Goal: Task Accomplishment & Management: Complete application form

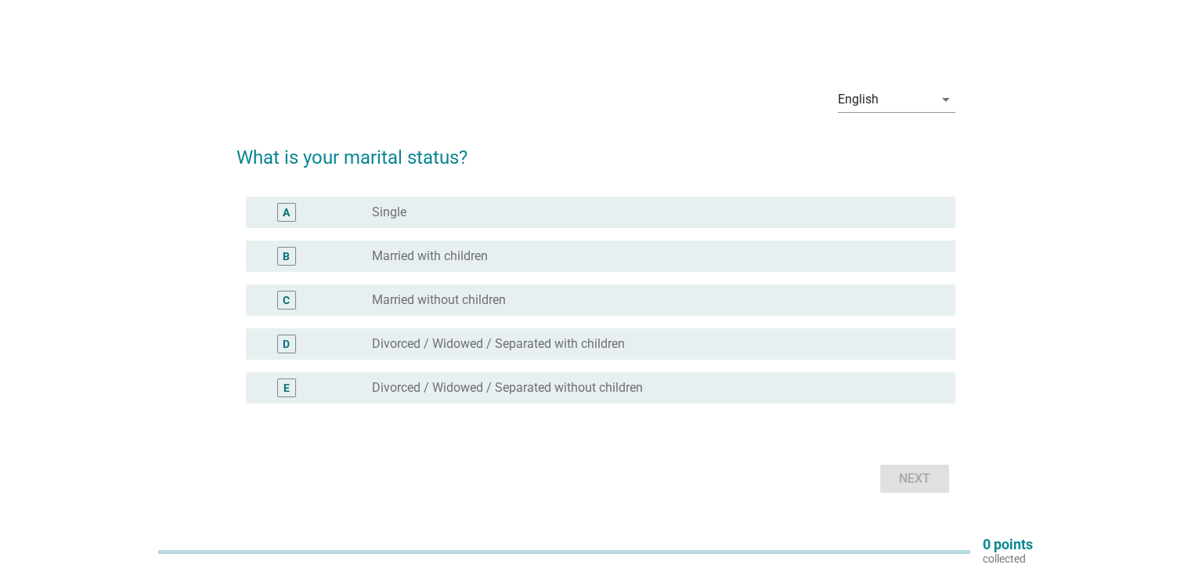
click at [472, 258] on label "Married with children" at bounding box center [430, 256] width 116 height 16
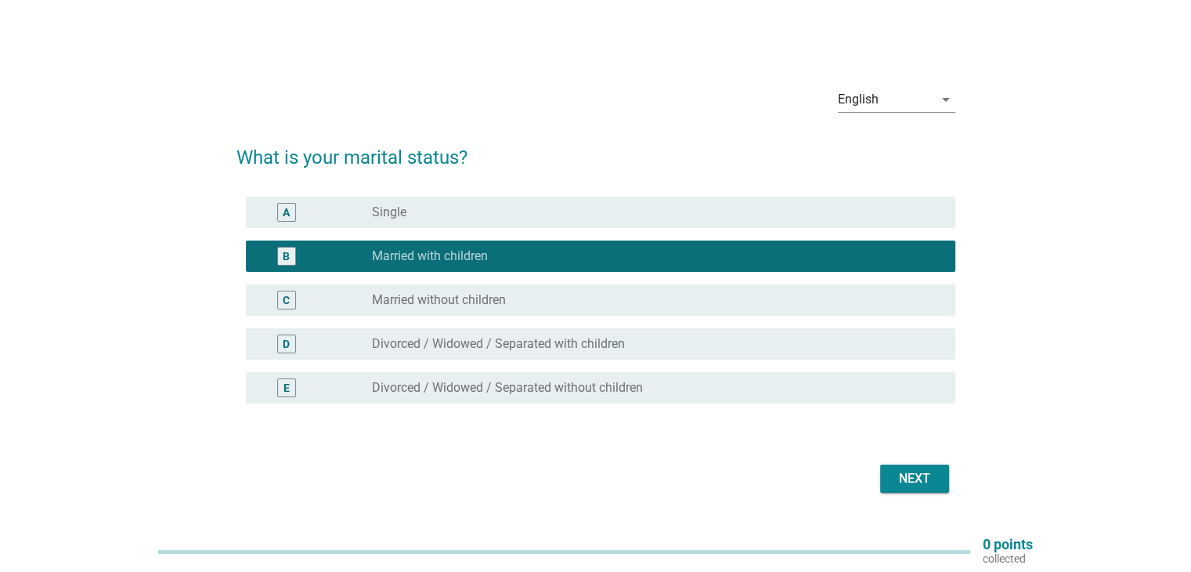
click at [927, 478] on div "Next" at bounding box center [915, 478] width 44 height 19
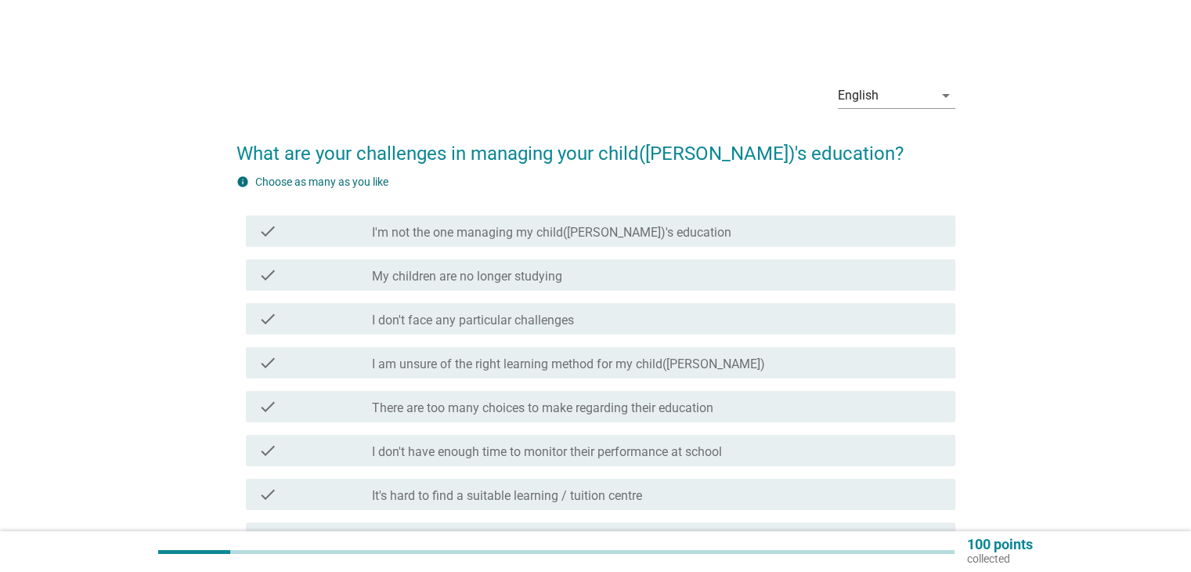
click at [546, 234] on label "I'm not the one managing my child([PERSON_NAME])'s education" at bounding box center [551, 233] width 359 height 16
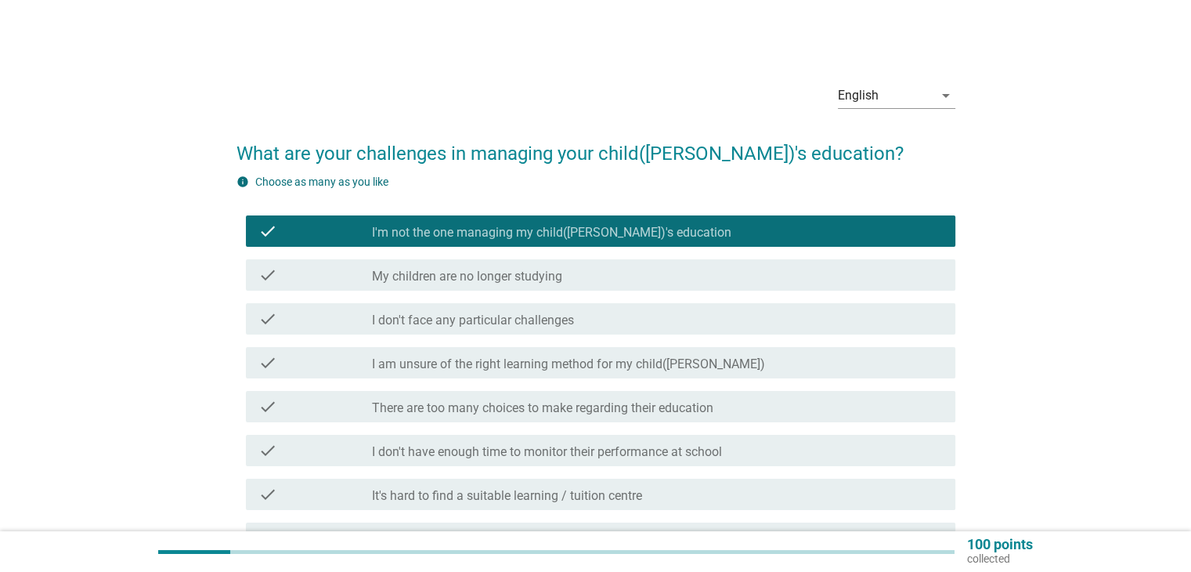
click at [717, 365] on div "check_box_outline_blank I am unsure of the right learning method for my child([…" at bounding box center [657, 362] width 570 height 19
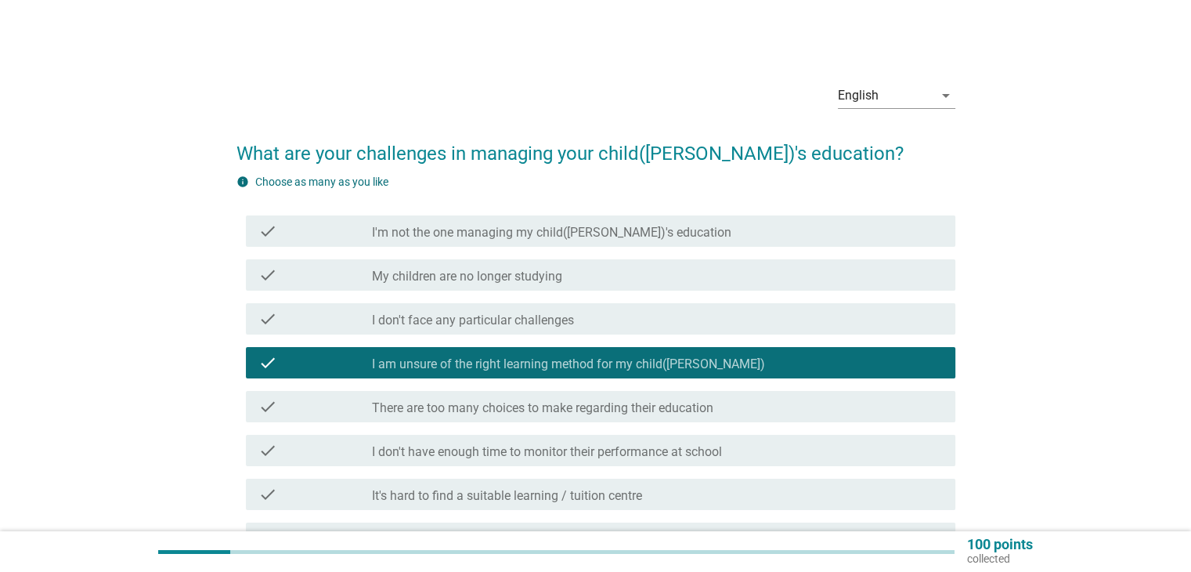
click at [690, 494] on div "check_box_outline_blank It's hard to find a suitable learning / tuition centre" at bounding box center [657, 494] width 570 height 19
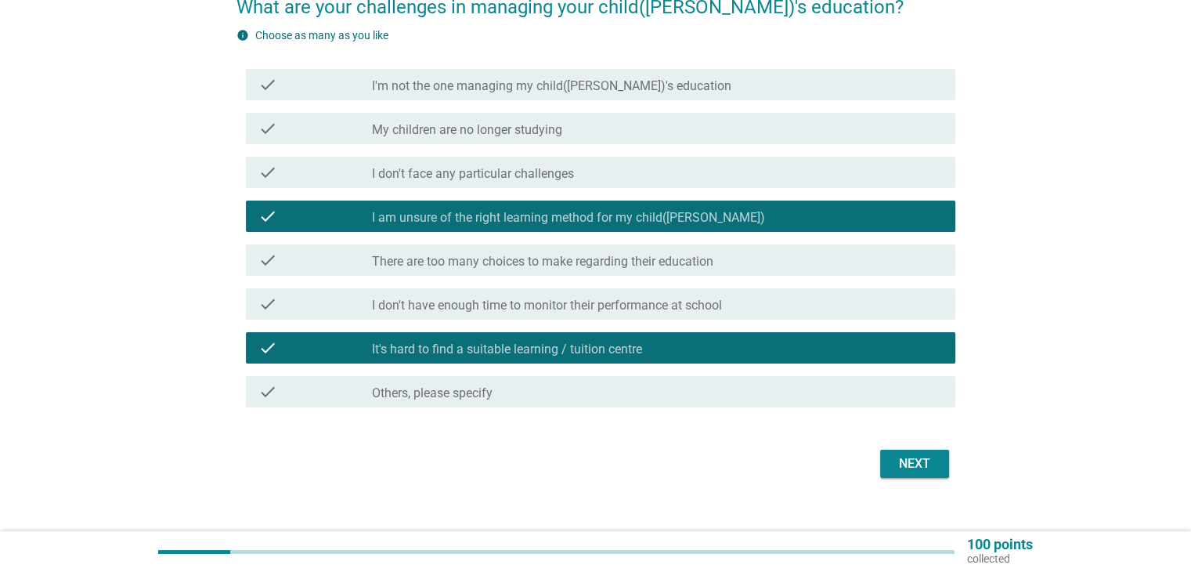
scroll to position [157, 0]
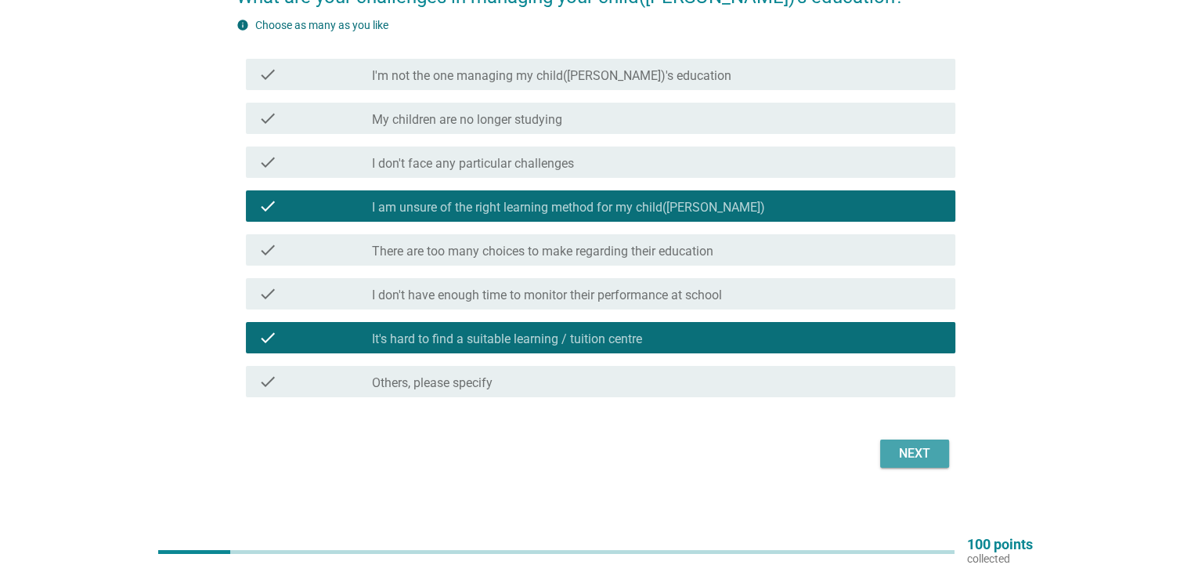
click at [900, 453] on div "Next" at bounding box center [915, 453] width 44 height 19
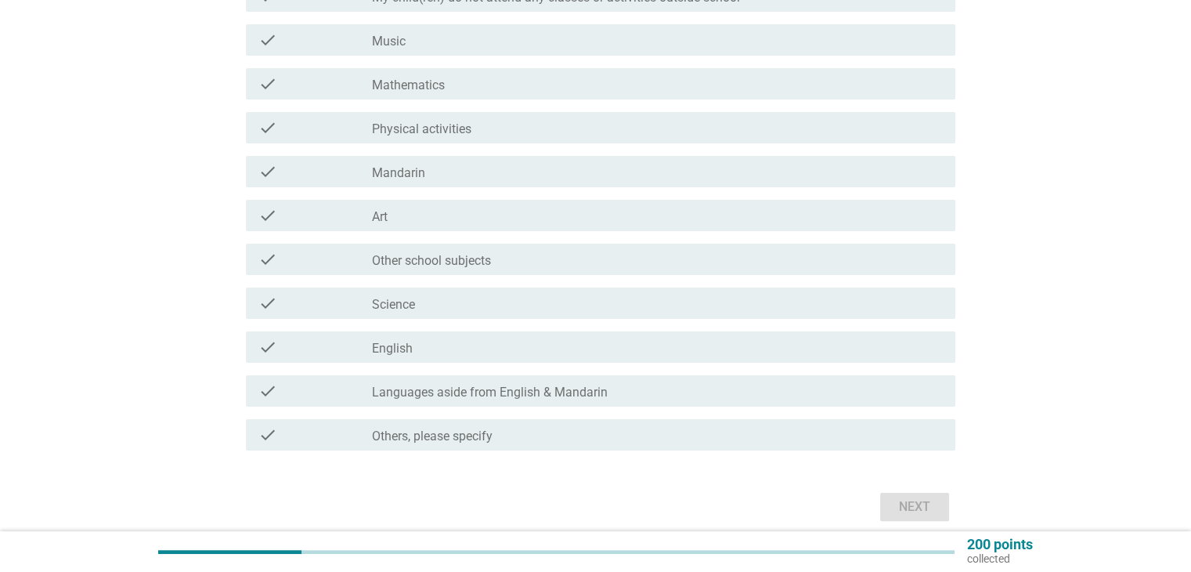
scroll to position [300, 0]
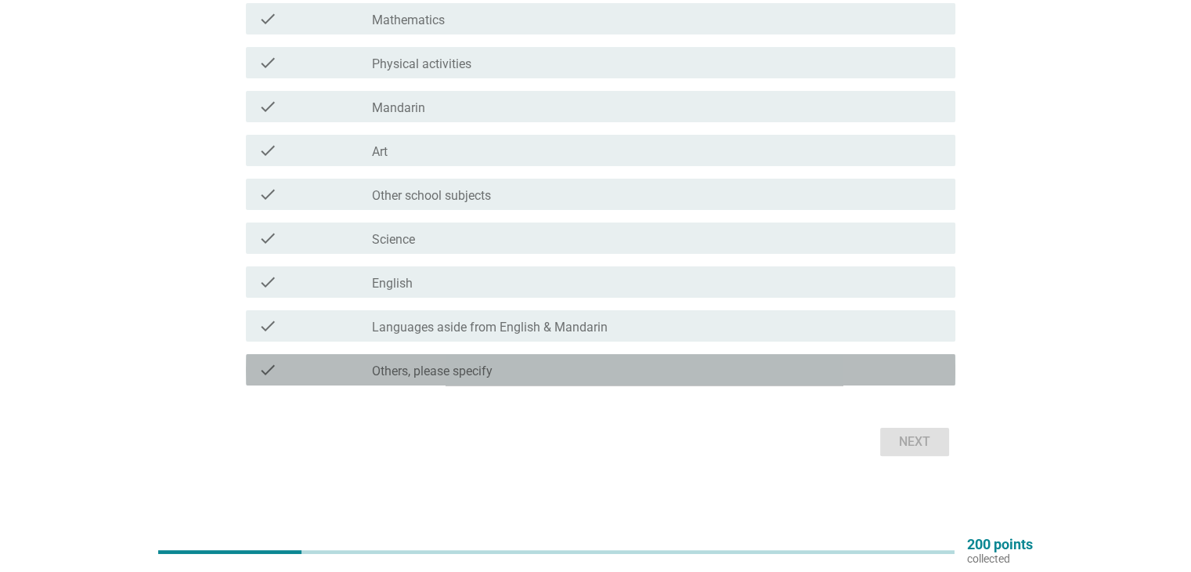
click at [529, 370] on div "check_box Others, please specify" at bounding box center [657, 369] width 570 height 19
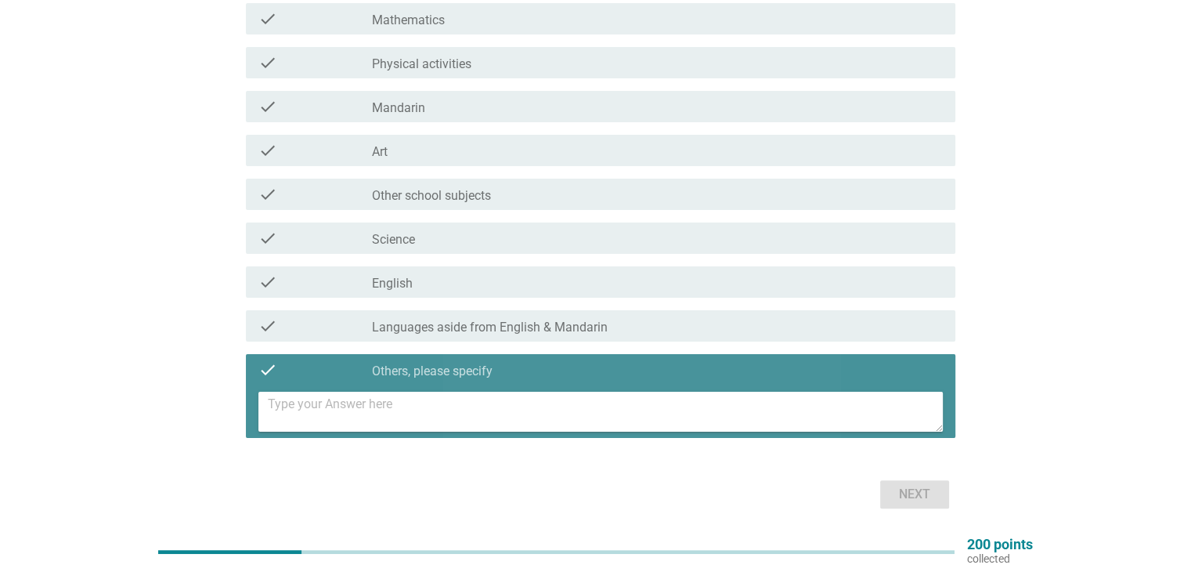
click at [511, 413] on textarea at bounding box center [605, 412] width 675 height 40
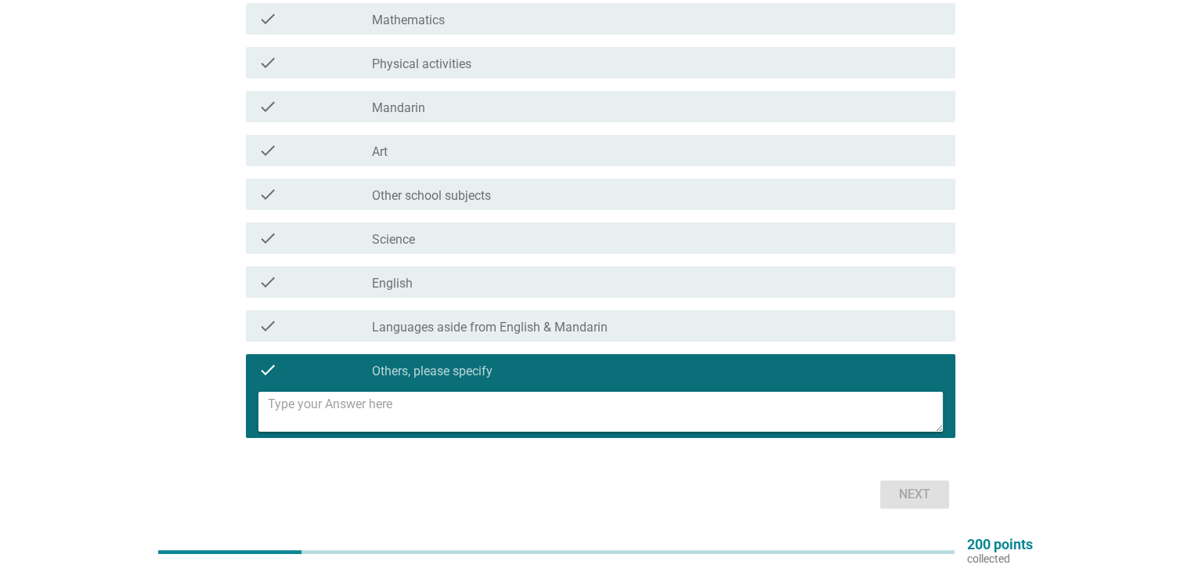
type textarea "O"
type textarea "OT and ST class for [MEDICAL_DATA] kid"
click at [922, 492] on div "Next" at bounding box center [915, 494] width 44 height 19
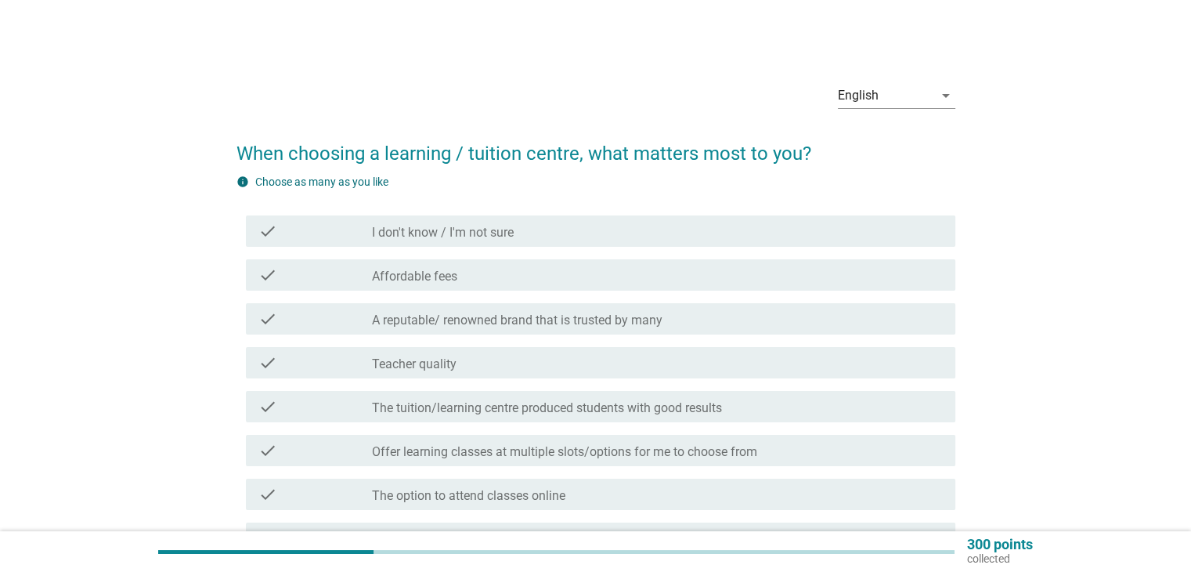
click at [601, 279] on div "check_box_outline_blank Affordable fees" at bounding box center [657, 274] width 570 height 19
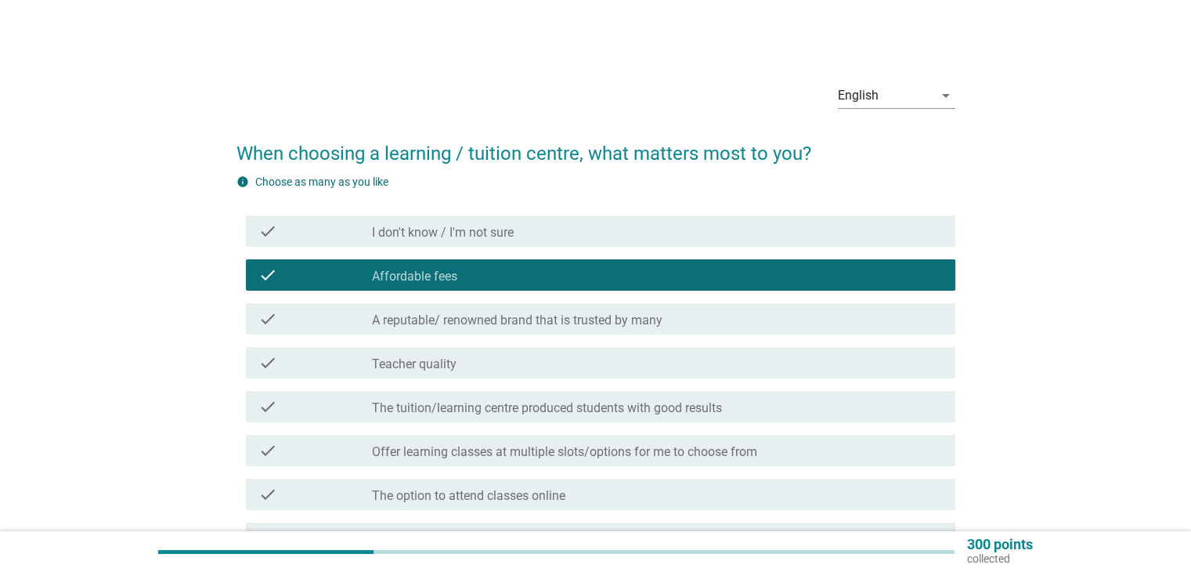
click at [708, 318] on div "check_box_outline_blank A reputable/ renowned brand that is trusted by many" at bounding box center [657, 318] width 570 height 19
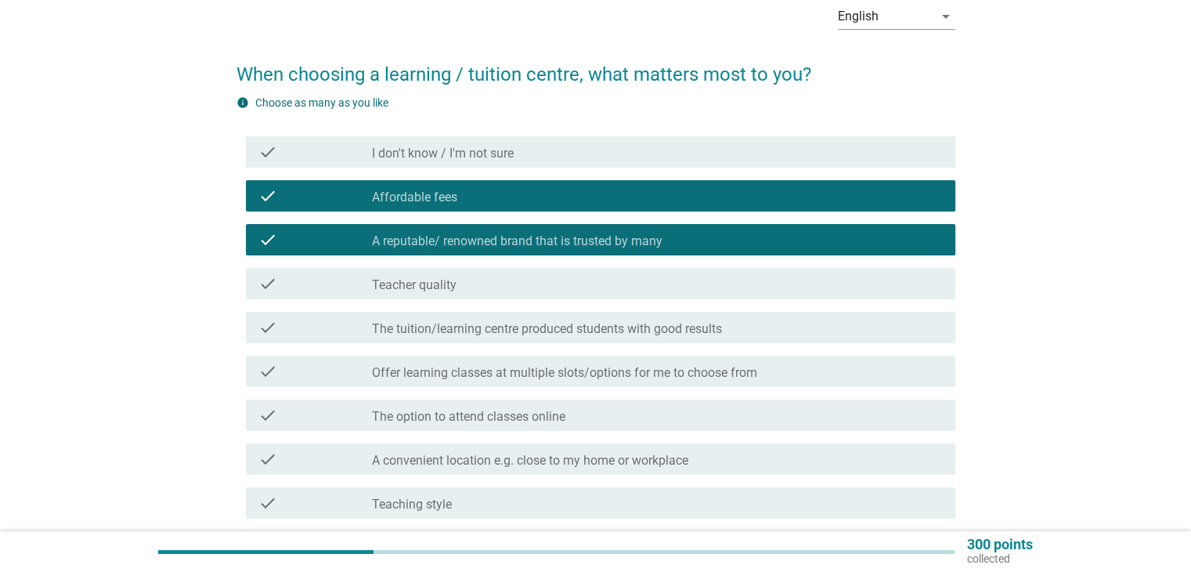
scroll to position [157, 0]
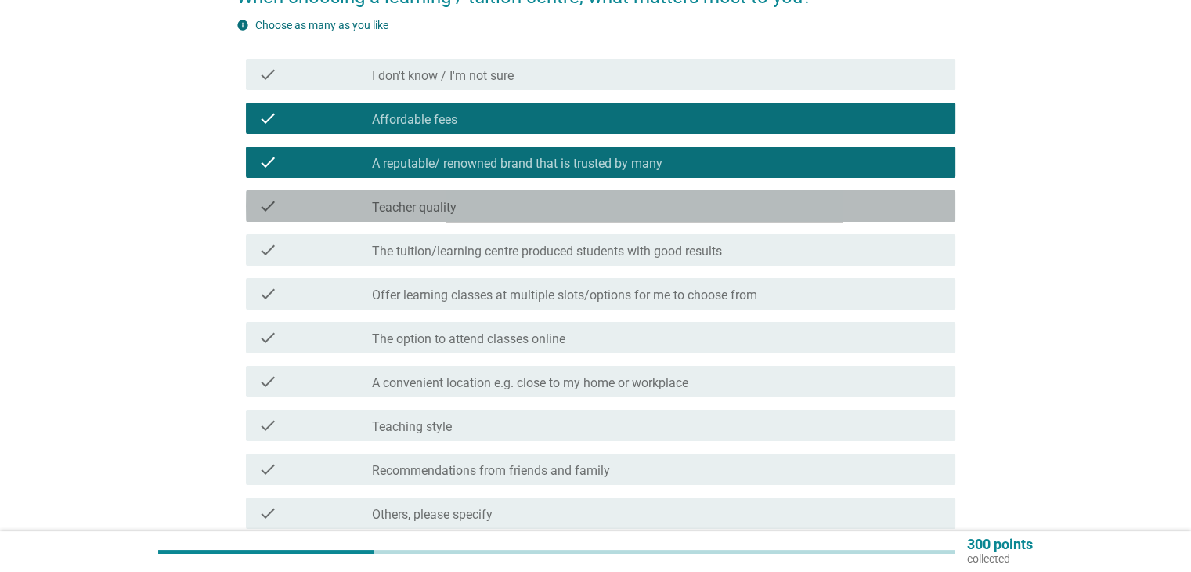
click at [457, 218] on div "check check_box_outline_blank Teacher quality" at bounding box center [600, 205] width 709 height 31
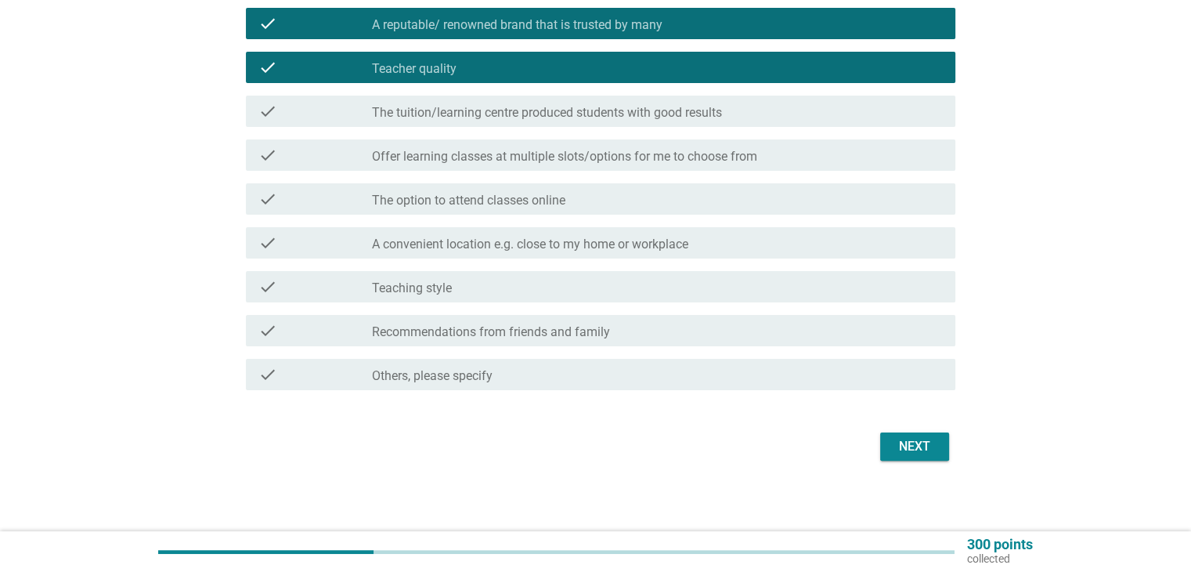
scroll to position [300, 0]
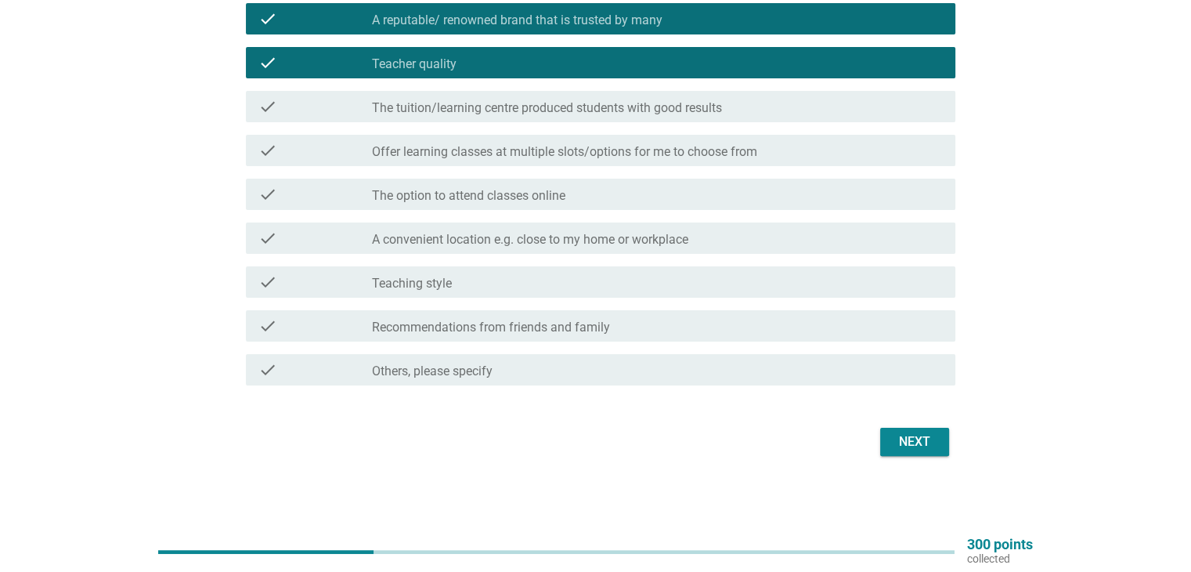
click at [659, 281] on div "check_box_outline_blank Teaching style" at bounding box center [657, 281] width 570 height 19
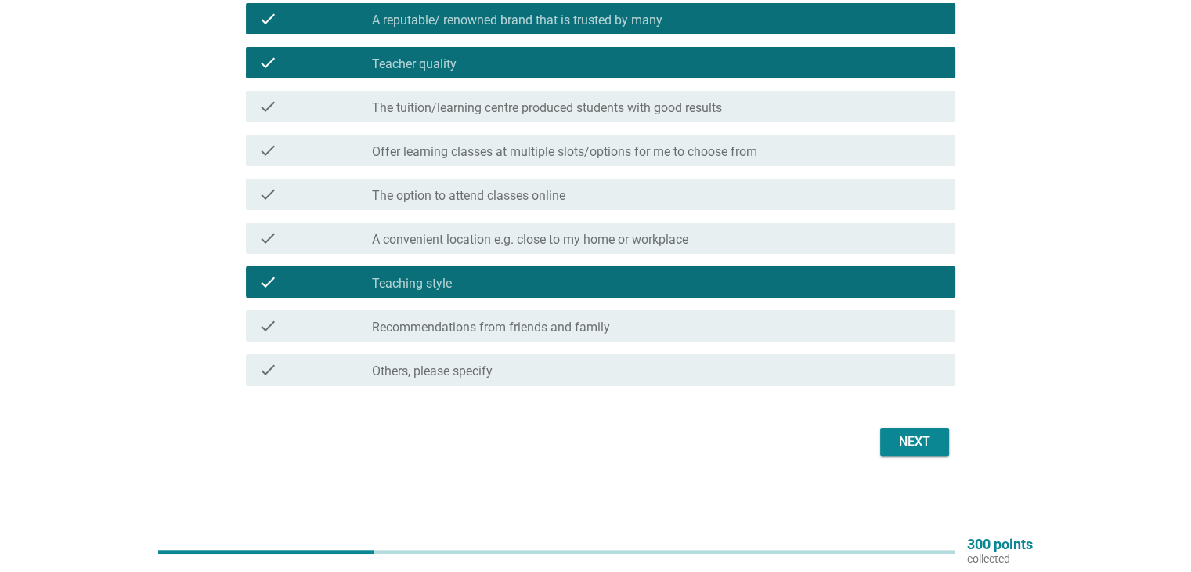
click at [688, 333] on div "check_box_outline_blank Recommendations from friends and family" at bounding box center [657, 325] width 570 height 19
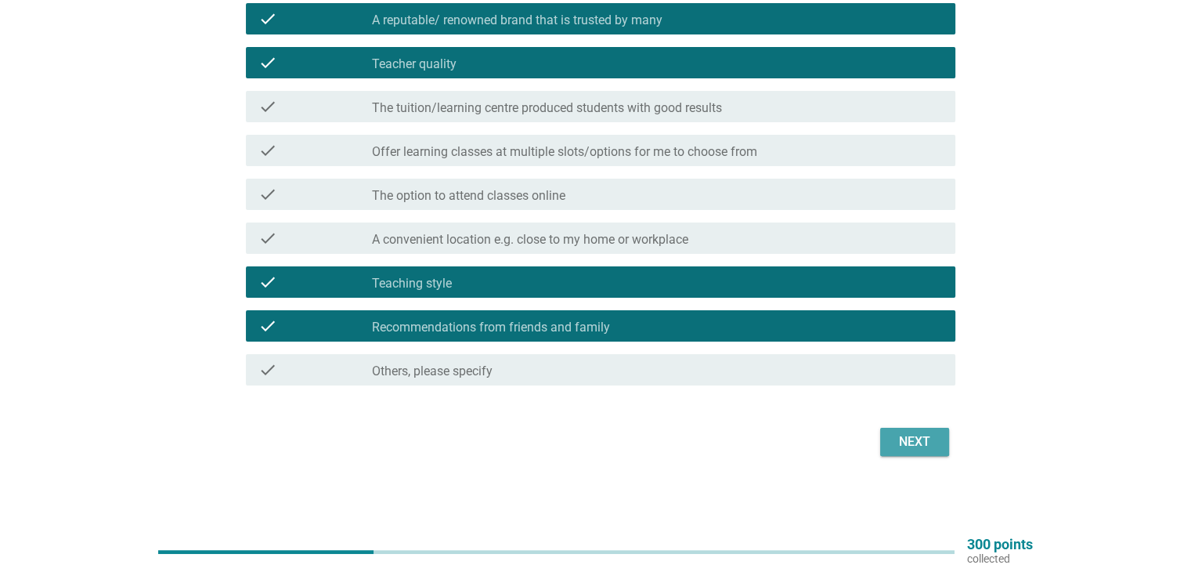
click at [904, 438] on div "Next" at bounding box center [915, 441] width 44 height 19
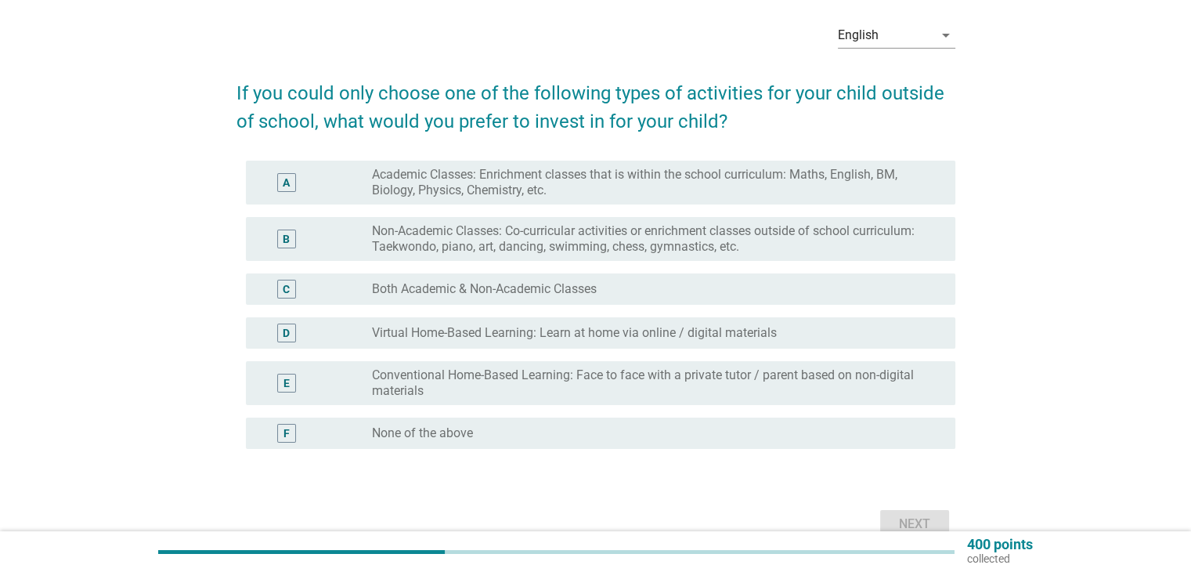
scroll to position [78, 0]
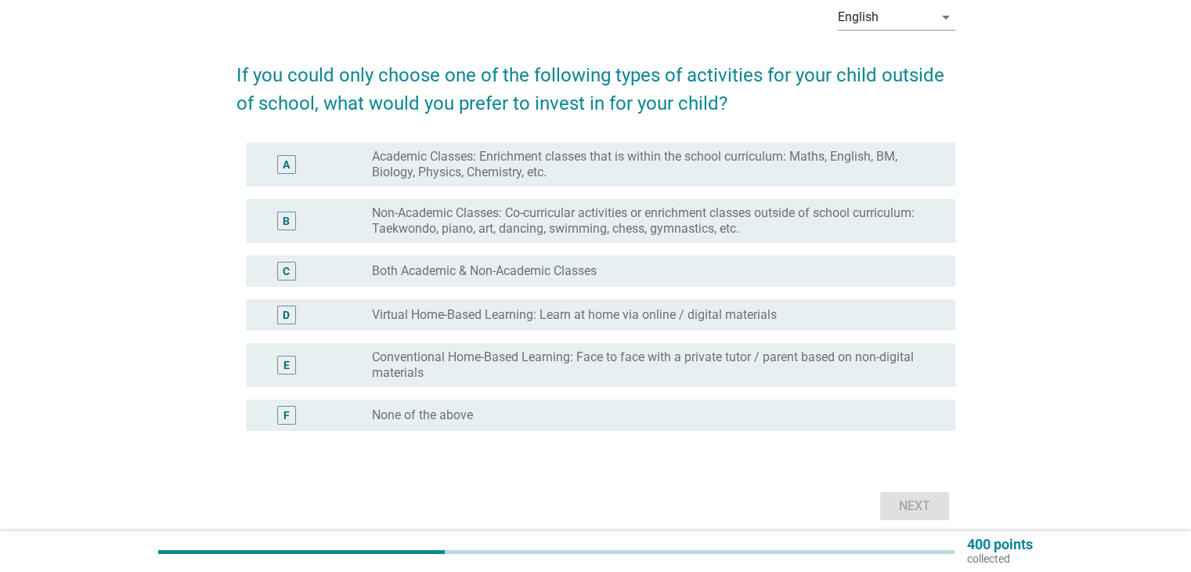
click at [648, 359] on label "Conventional Home-Based Learning: Face to face with a private tutor / parent ba…" at bounding box center [651, 364] width 558 height 31
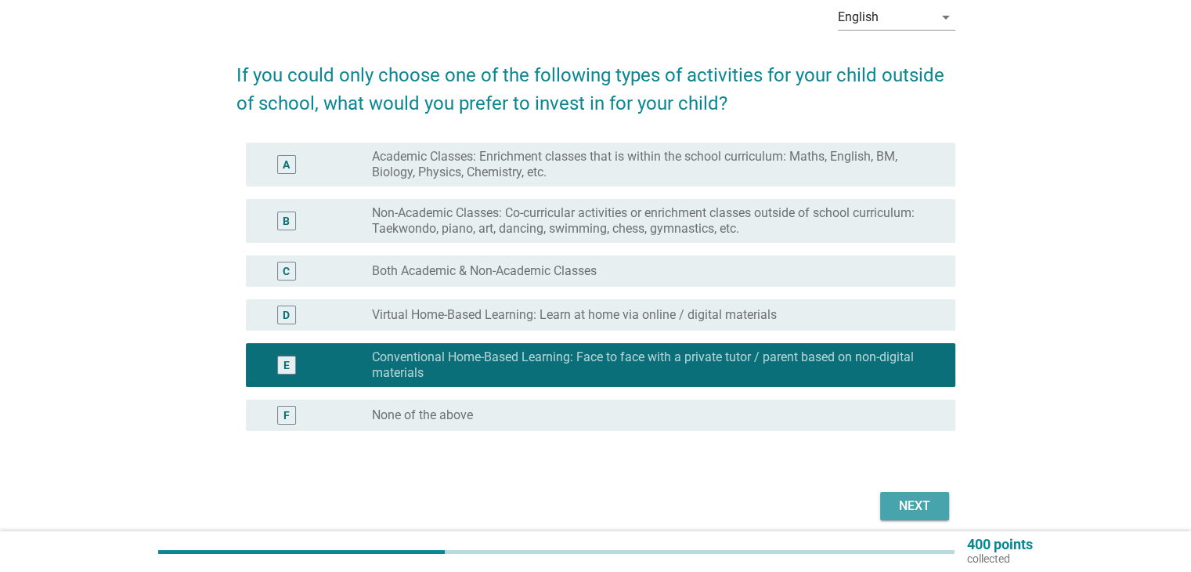
click at [905, 502] on div "Next" at bounding box center [915, 505] width 44 height 19
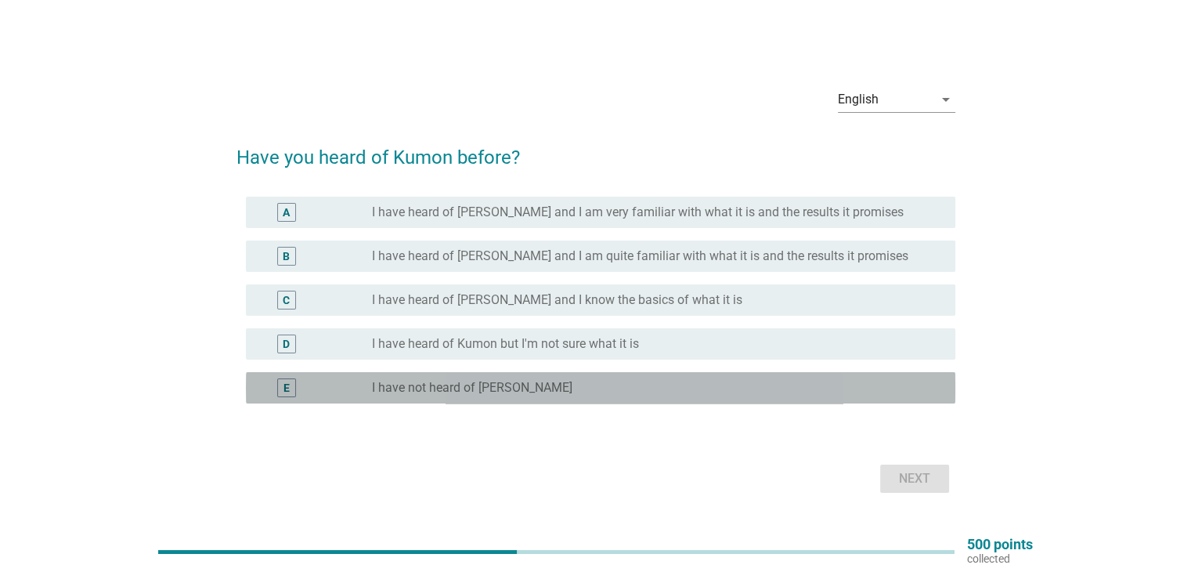
click at [566, 390] on div "radio_button_unchecked I have not heard of [PERSON_NAME]" at bounding box center [651, 388] width 558 height 16
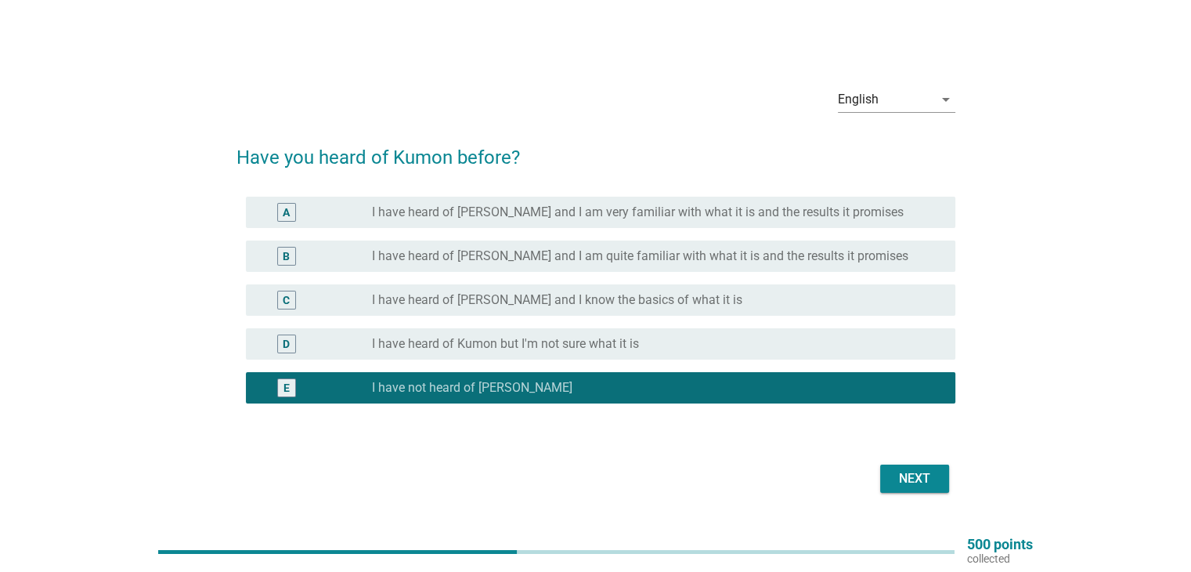
click at [896, 474] on div "Next" at bounding box center [915, 478] width 44 height 19
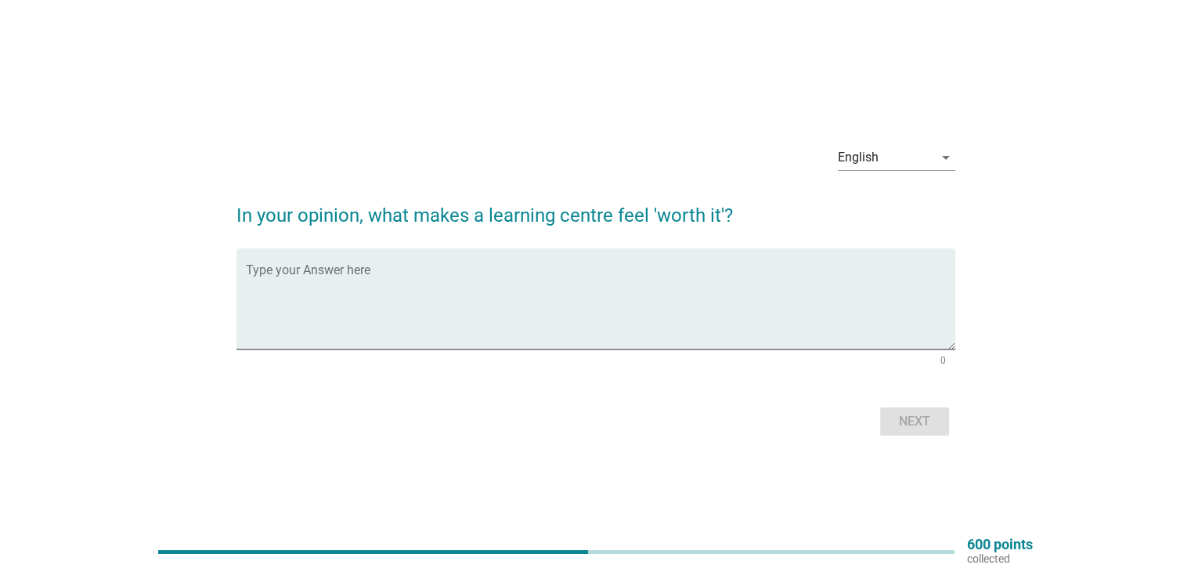
click at [554, 247] on form "In your opinion, what makes a learning centre feel 'worth it'? Type your Answer…" at bounding box center [595, 313] width 719 height 254
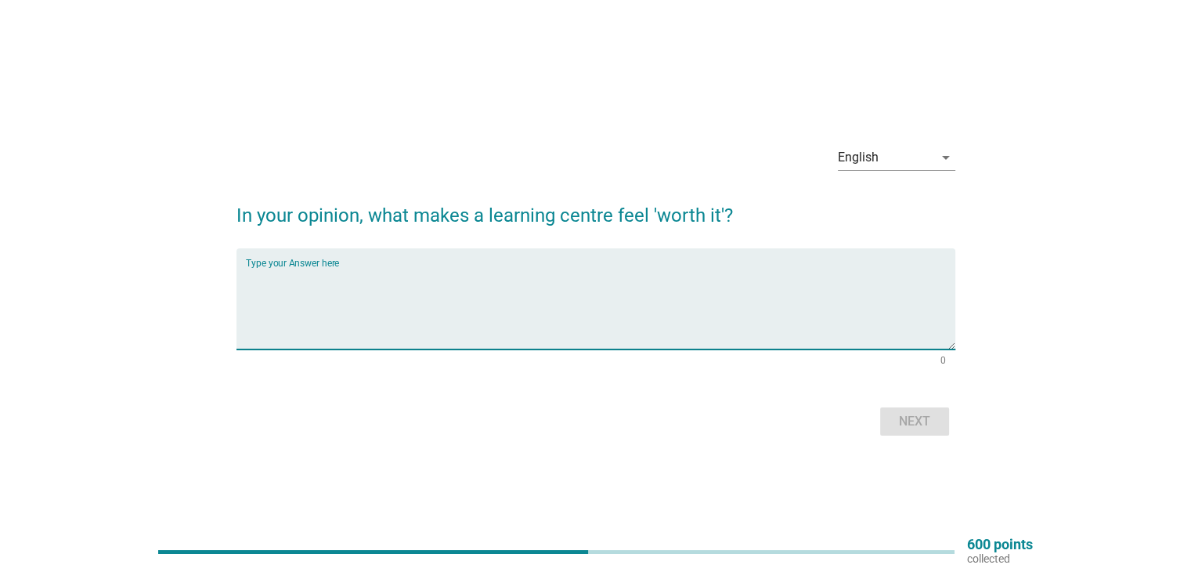
click at [573, 291] on textarea "Type your Answer here" at bounding box center [600, 308] width 709 height 82
type textarea "can see the improvement from my kids"
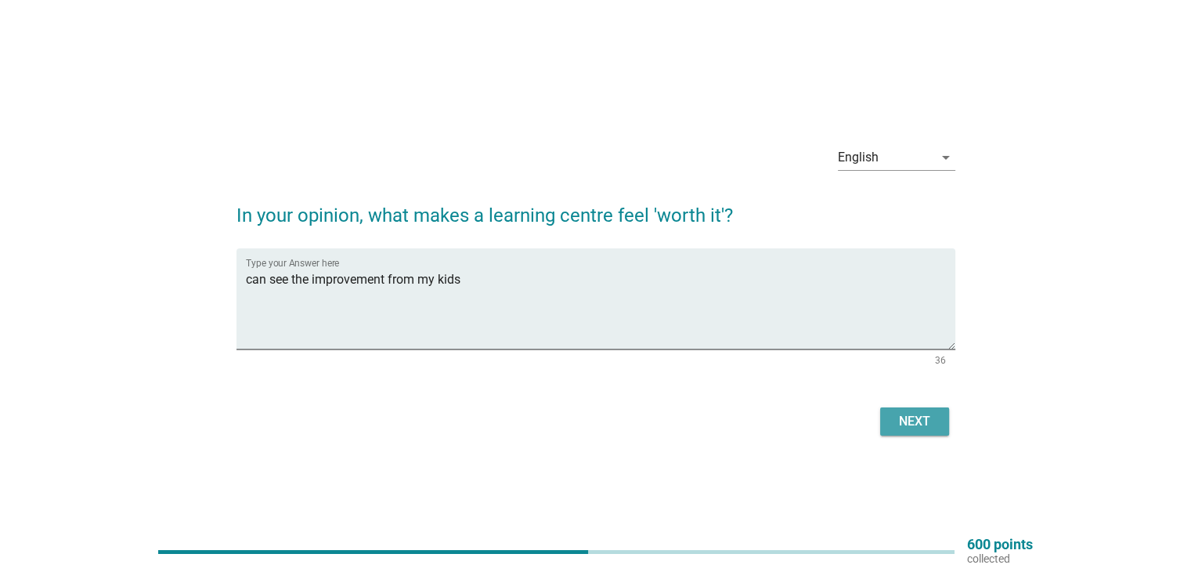
click at [914, 420] on div "Next" at bounding box center [915, 421] width 44 height 19
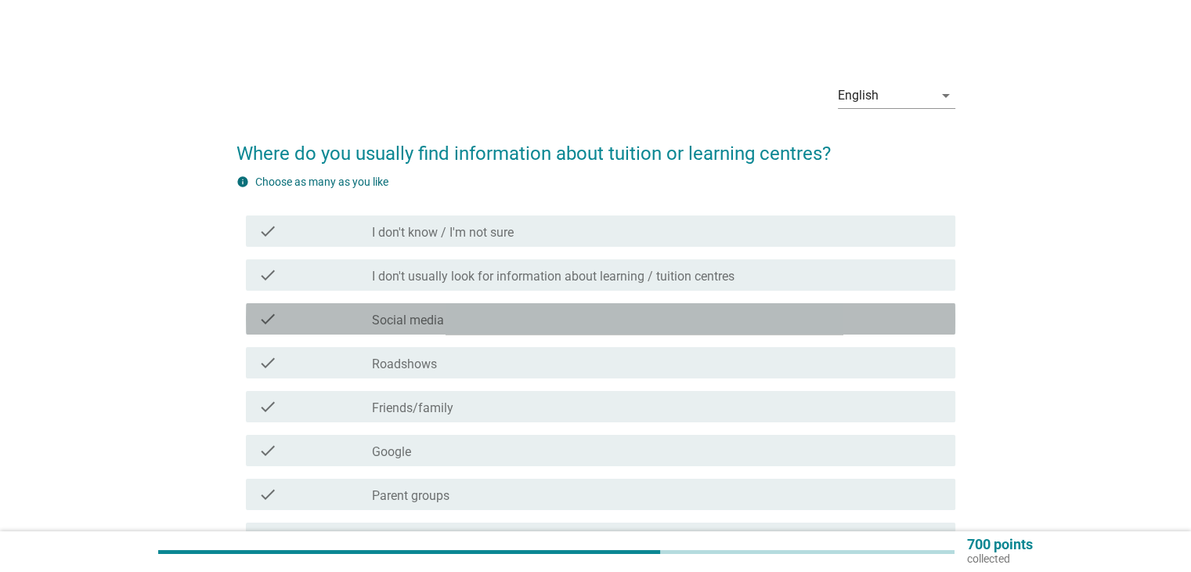
click at [470, 320] on div "check_box_outline_blank Social media" at bounding box center [657, 318] width 570 height 19
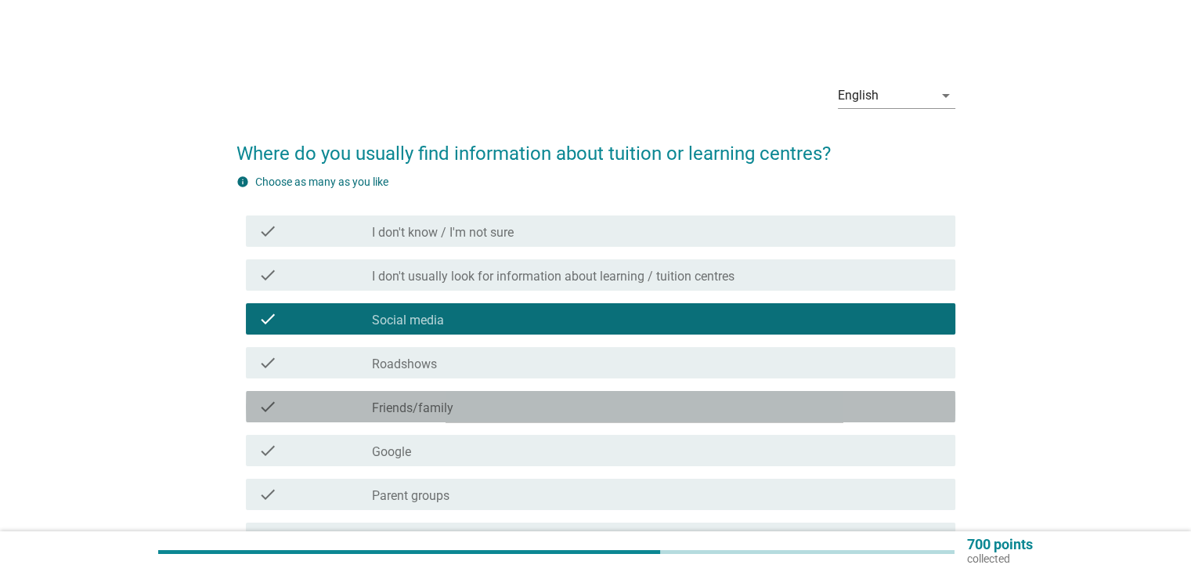
click at [461, 409] on div "check_box_outline_blank Friends/family" at bounding box center [657, 406] width 570 height 19
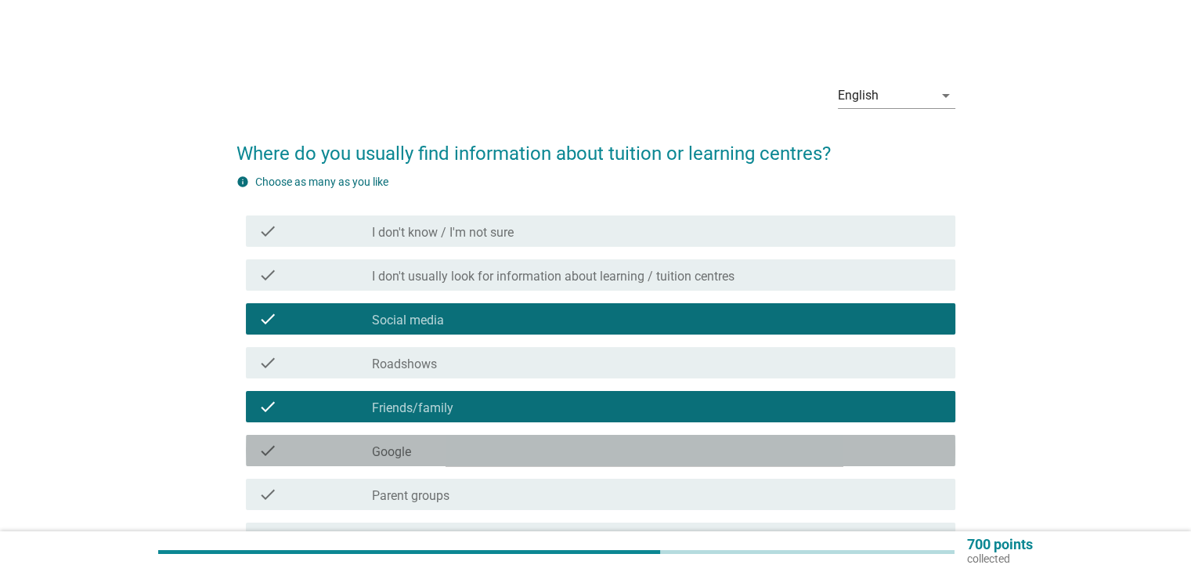
click at [450, 449] on div "check_box_outline_blank Google" at bounding box center [657, 450] width 570 height 19
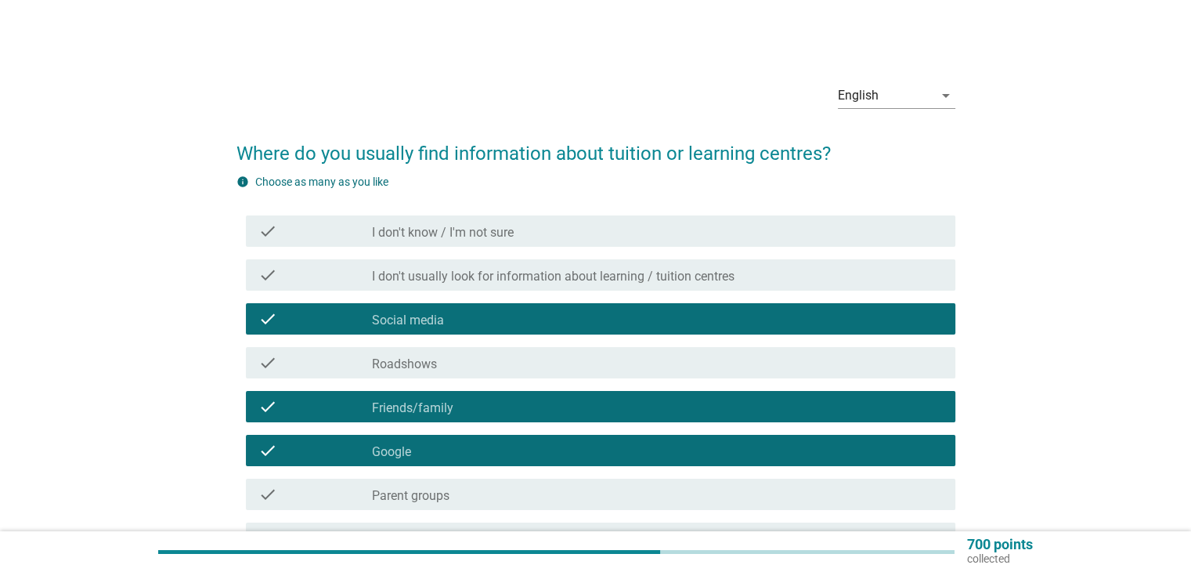
click at [469, 495] on div "check_box_outline_blank Parent groups" at bounding box center [657, 494] width 570 height 19
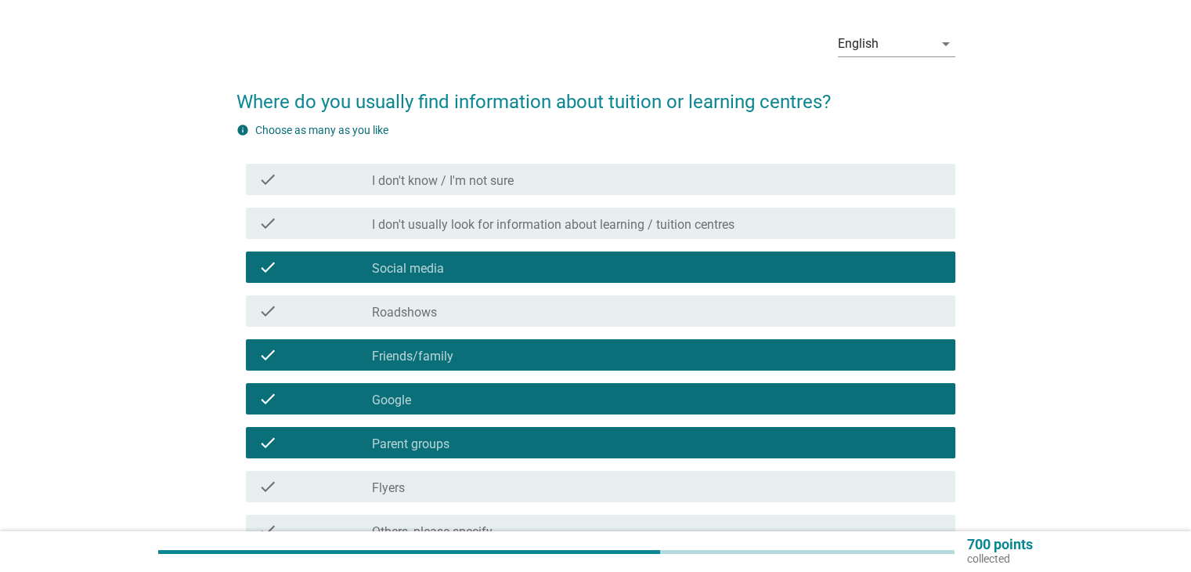
scroll to position [157, 0]
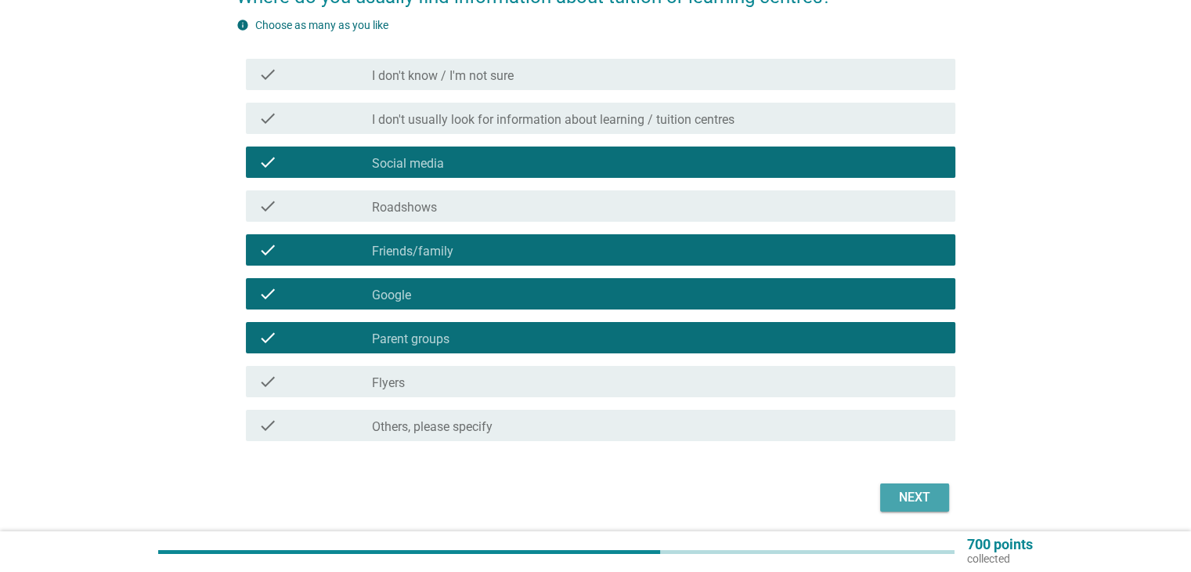
click at [908, 488] on div "Next" at bounding box center [915, 497] width 44 height 19
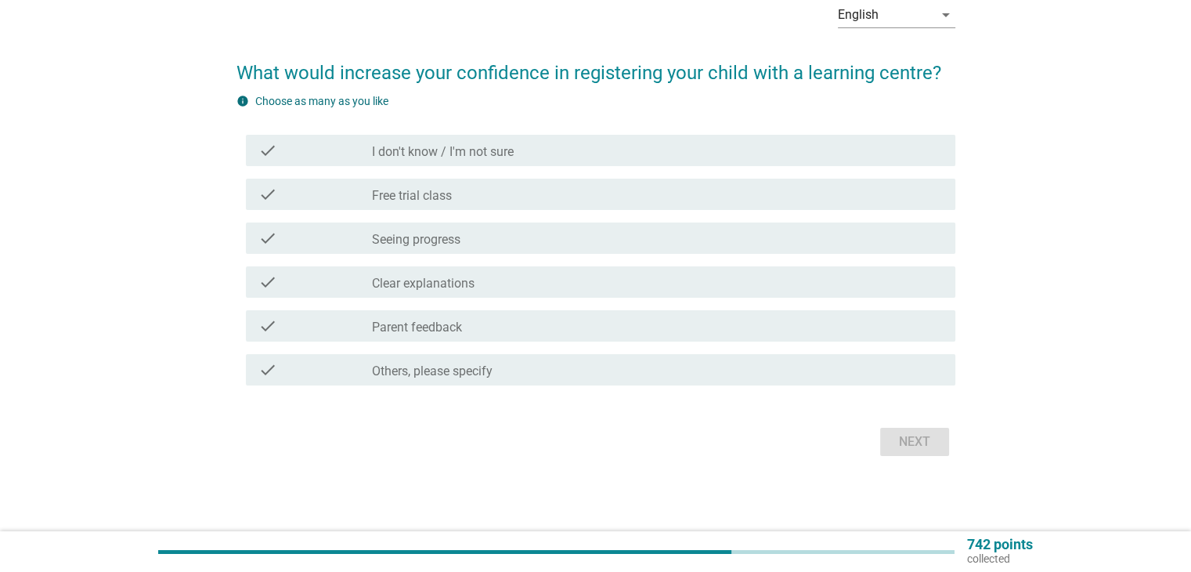
scroll to position [0, 0]
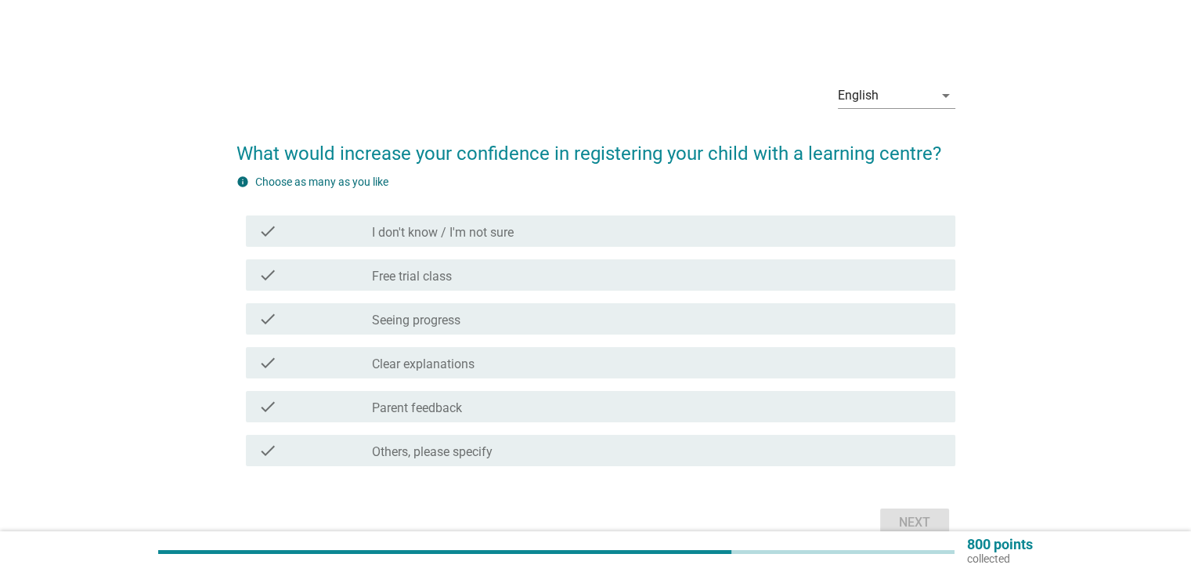
click at [492, 276] on div "check_box_outline_blank Free trial class" at bounding box center [657, 274] width 570 height 19
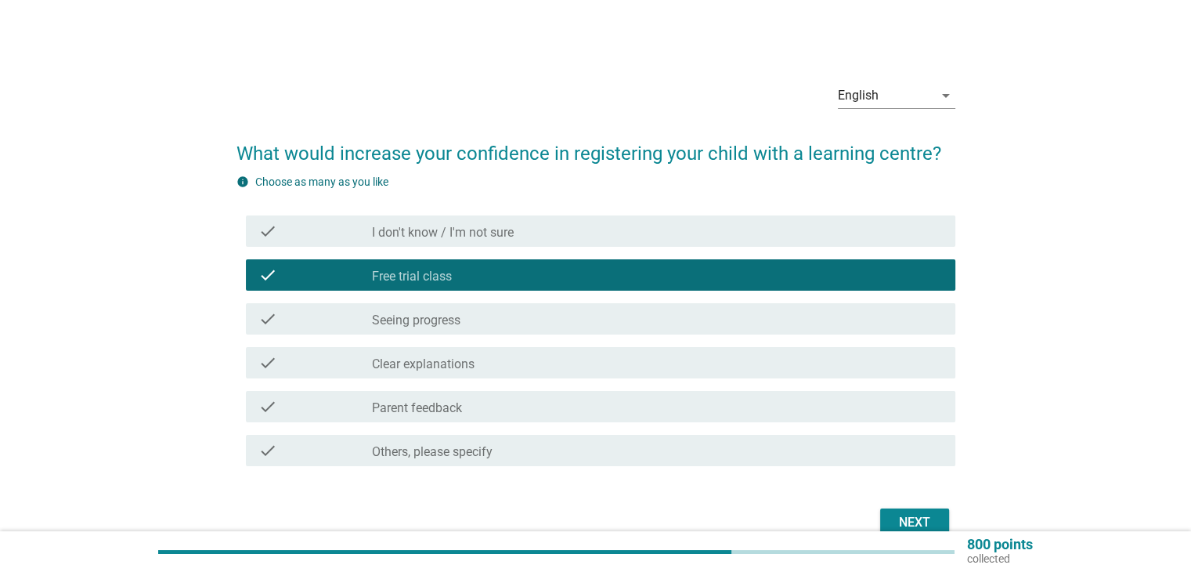
click at [483, 316] on div "check_box_outline_blank Seeing progress" at bounding box center [657, 318] width 570 height 19
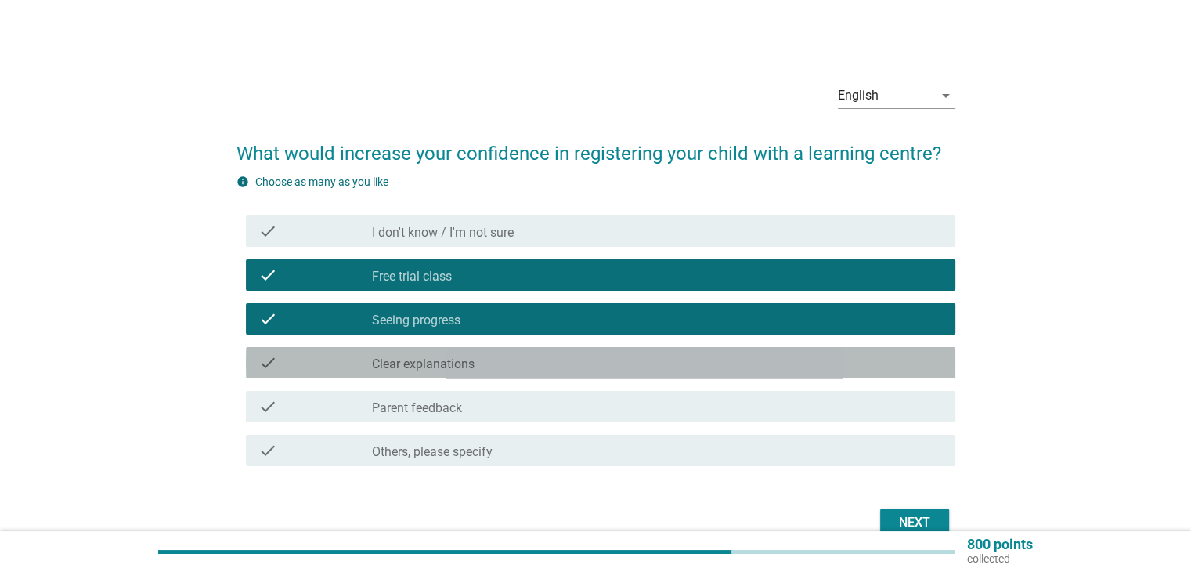
click at [482, 367] on div "check_box_outline_blank Clear explanations" at bounding box center [657, 362] width 570 height 19
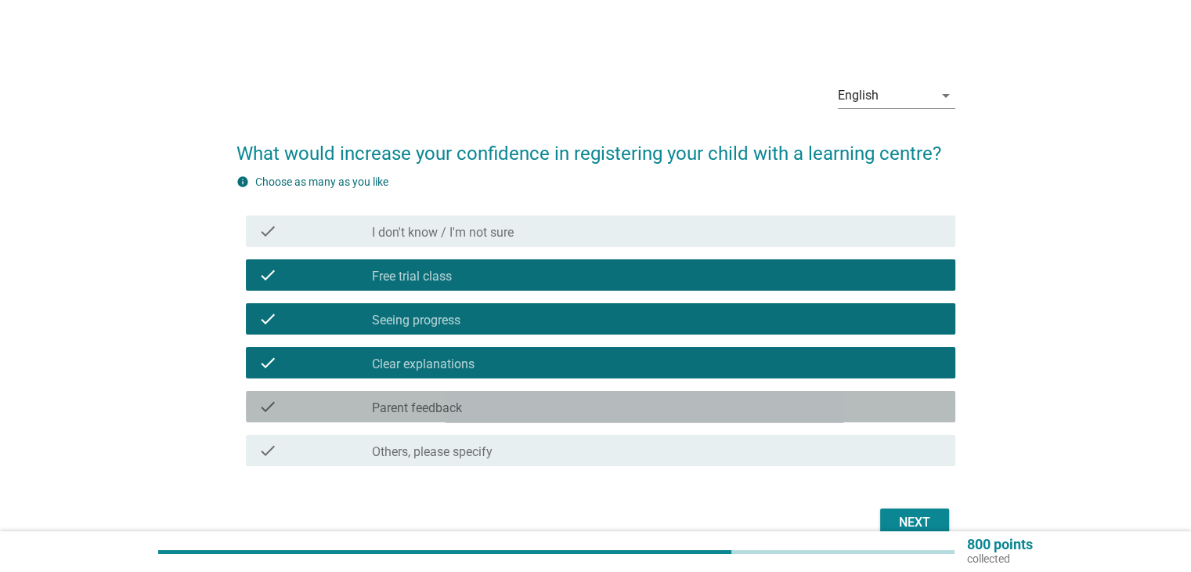
click at [504, 403] on div "check_box_outline_blank Parent feedback" at bounding box center [657, 406] width 570 height 19
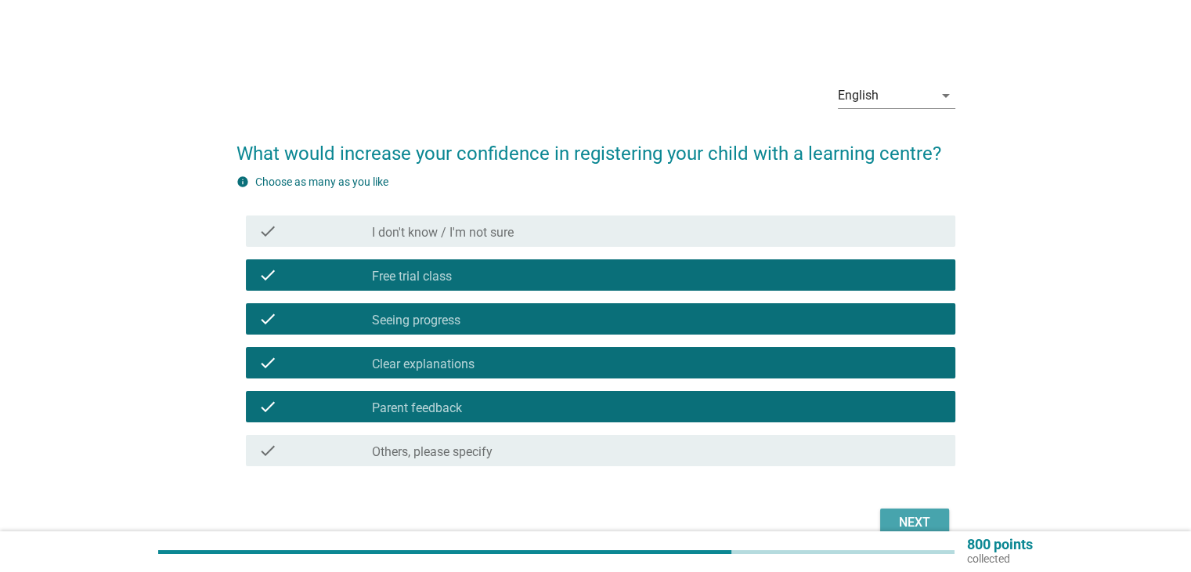
click at [912, 517] on div "Next" at bounding box center [915, 522] width 44 height 19
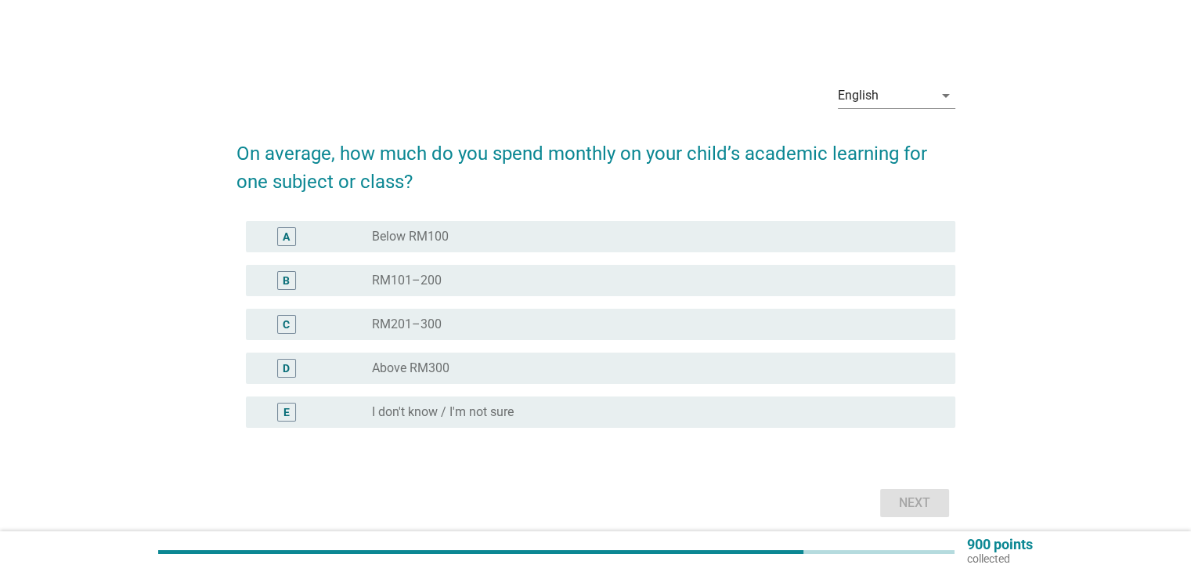
click at [489, 368] on div "radio_button_unchecked Above RM300" at bounding box center [651, 368] width 558 height 16
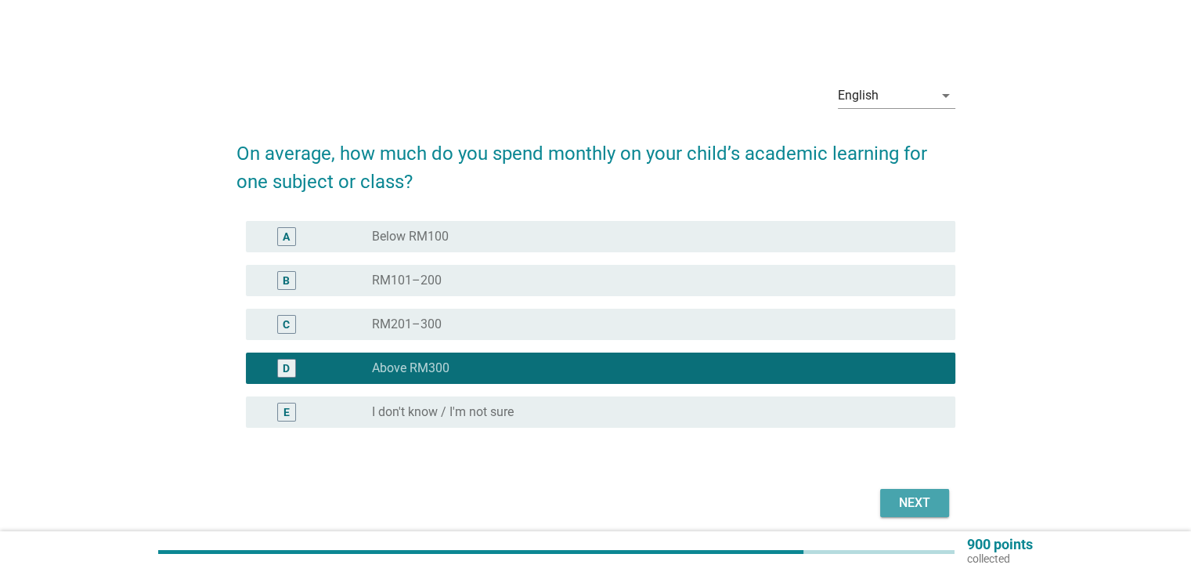
click at [911, 502] on div "Next" at bounding box center [915, 502] width 44 height 19
